Goal: Navigation & Orientation: Find specific page/section

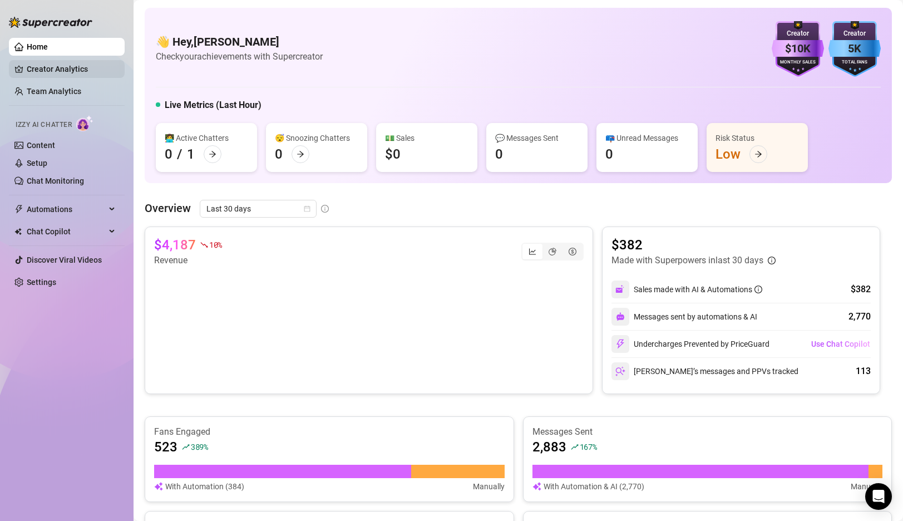
click at [66, 76] on link "Creator Analytics" at bounding box center [71, 69] width 89 height 18
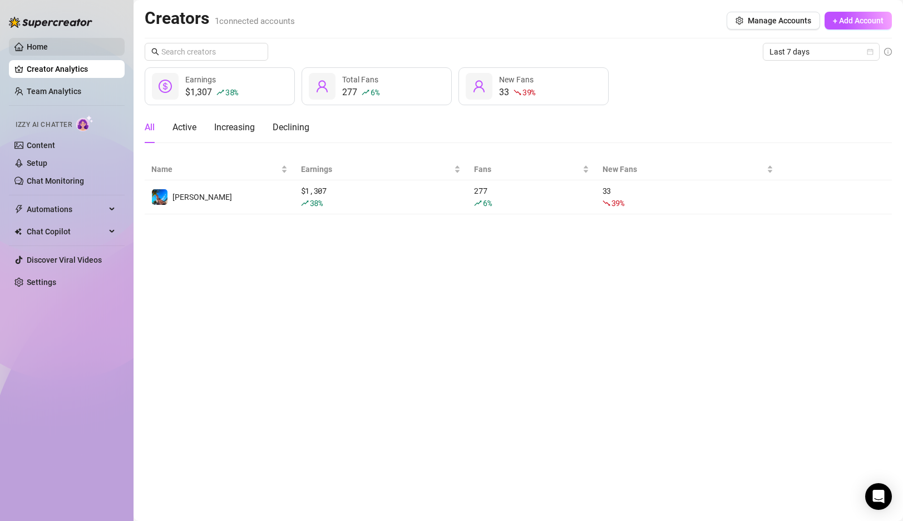
click at [42, 48] on link "Home" at bounding box center [37, 46] width 21 height 9
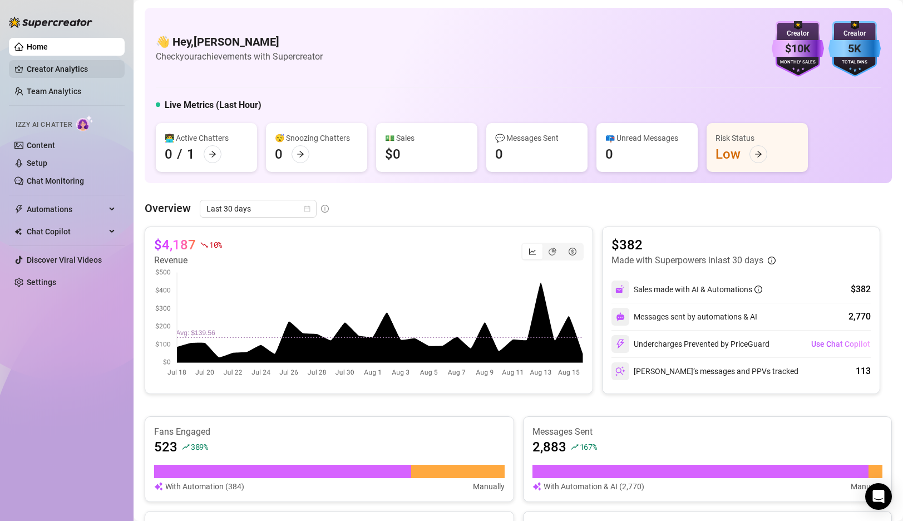
click at [67, 77] on link "Creator Analytics" at bounding box center [71, 69] width 89 height 18
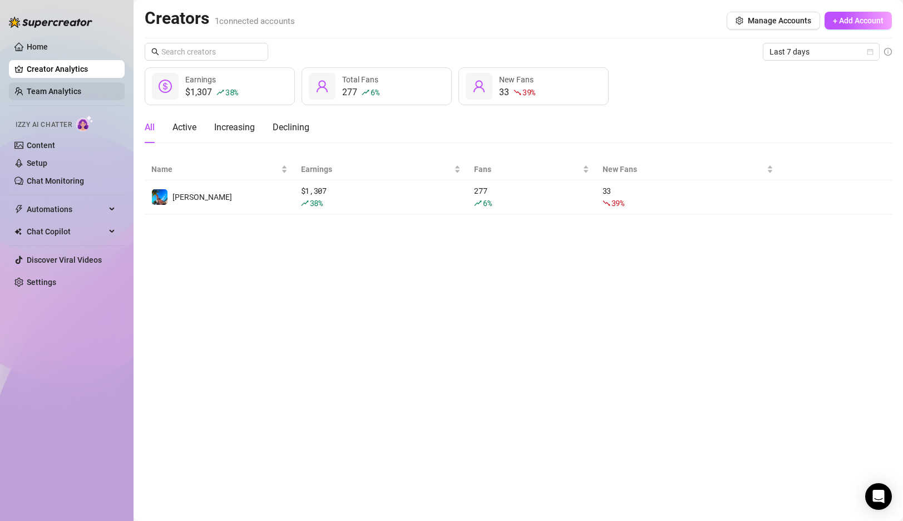
click at [63, 96] on link "Team Analytics" at bounding box center [54, 91] width 55 height 9
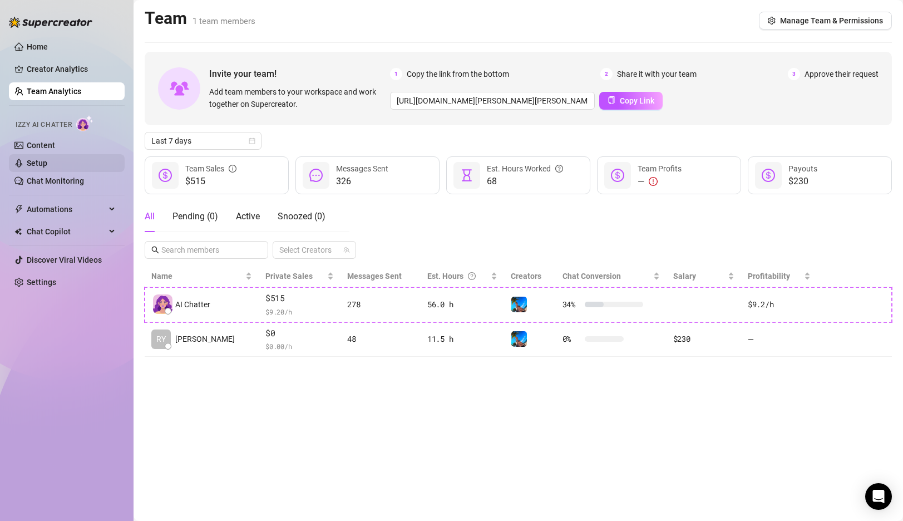
click at [47, 162] on link "Setup" at bounding box center [37, 163] width 21 height 9
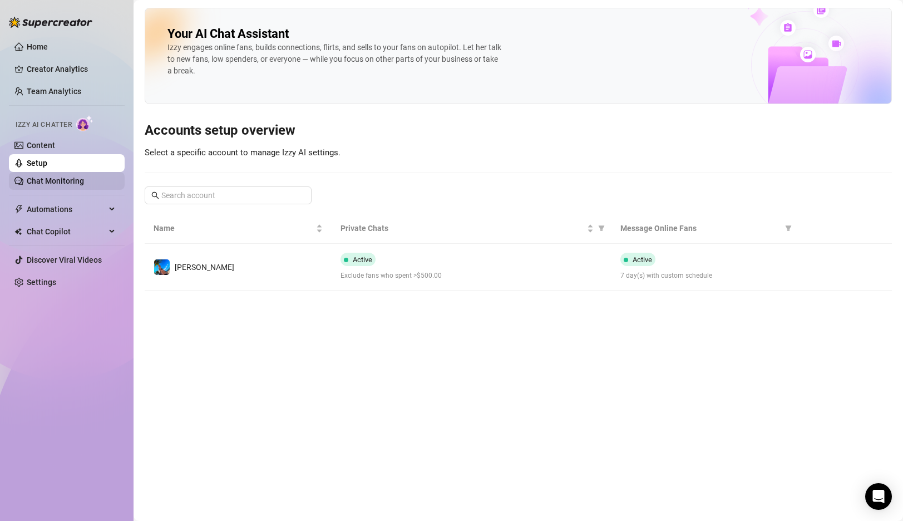
click at [50, 179] on link "Chat Monitoring" at bounding box center [55, 180] width 57 height 9
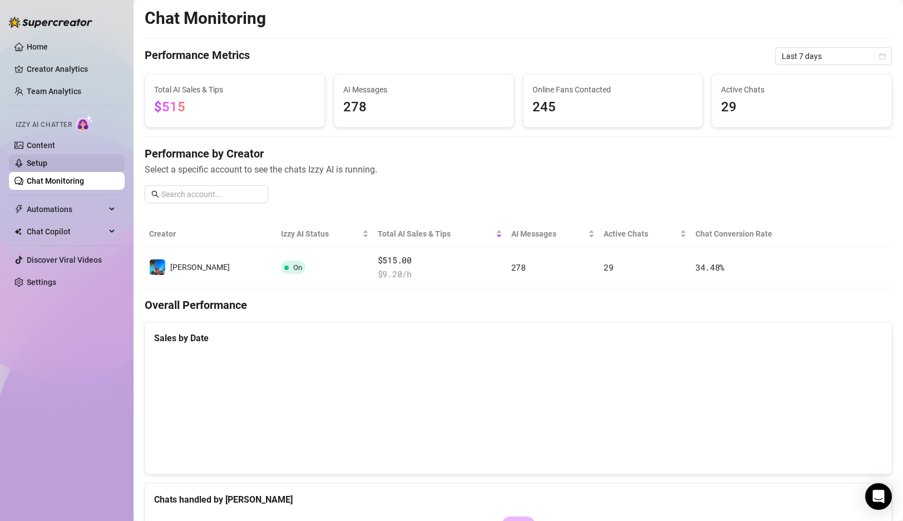
click at [47, 162] on link "Setup" at bounding box center [37, 163] width 21 height 9
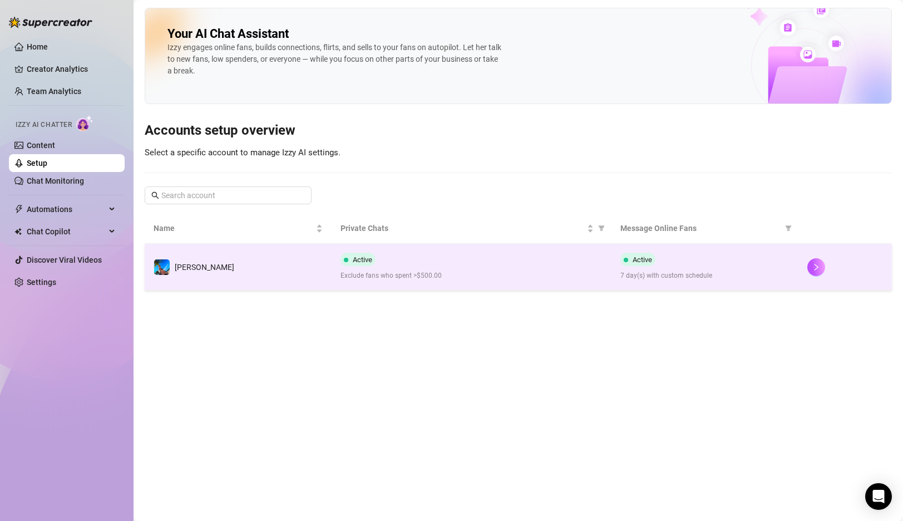
click at [270, 274] on td "[PERSON_NAME]" at bounding box center [238, 267] width 187 height 47
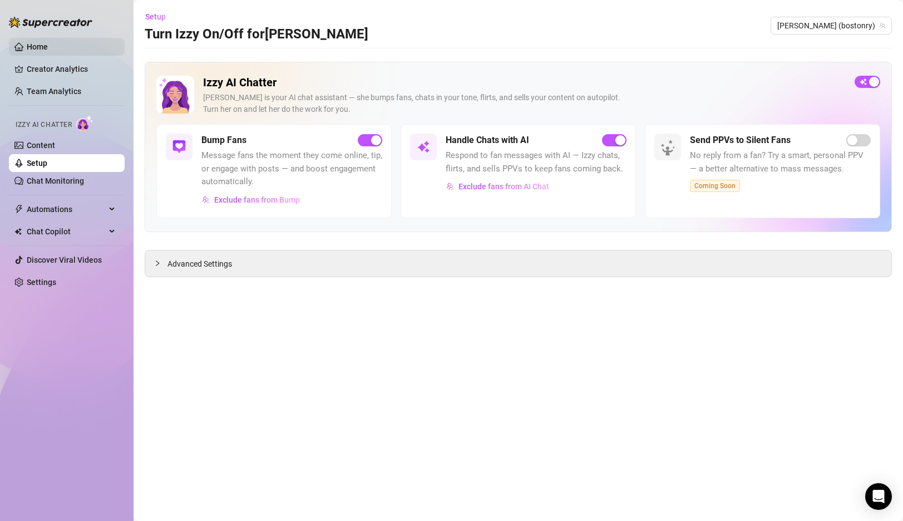
click at [48, 44] on link "Home" at bounding box center [37, 46] width 21 height 9
